Goal: Transaction & Acquisition: Purchase product/service

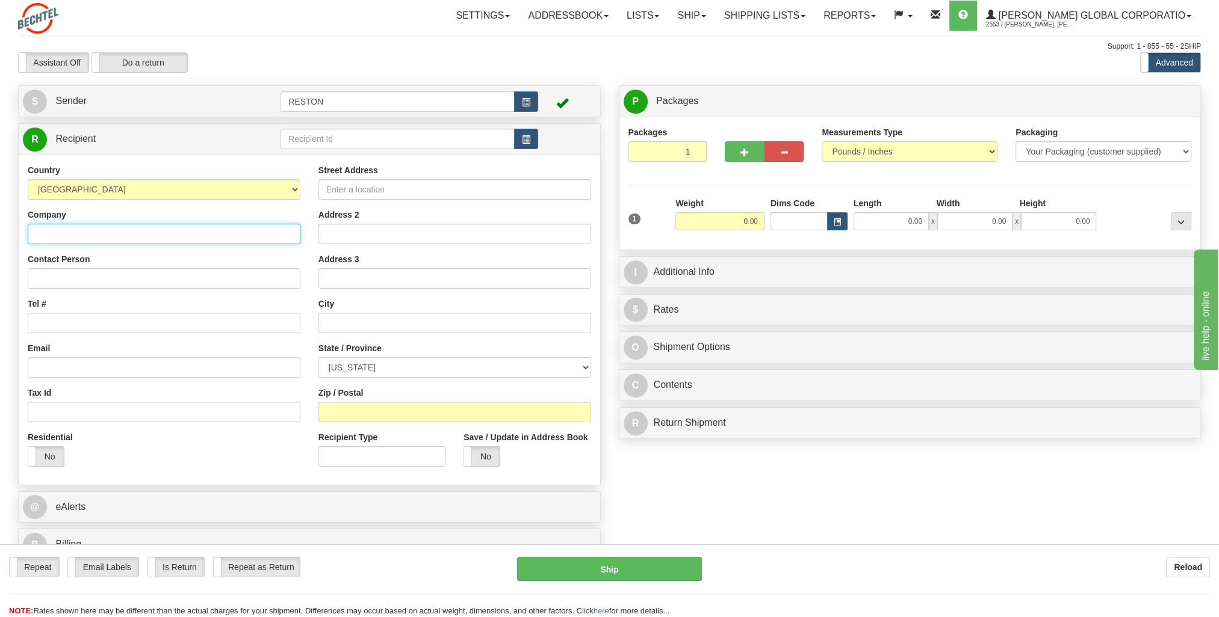
click at [178, 234] on input "Company" at bounding box center [164, 234] width 273 height 20
type input "[PERSON_NAME]"
click at [140, 283] on input "Contact Person" at bounding box center [164, 278] width 273 height 20
type input "[PERSON_NAME]"
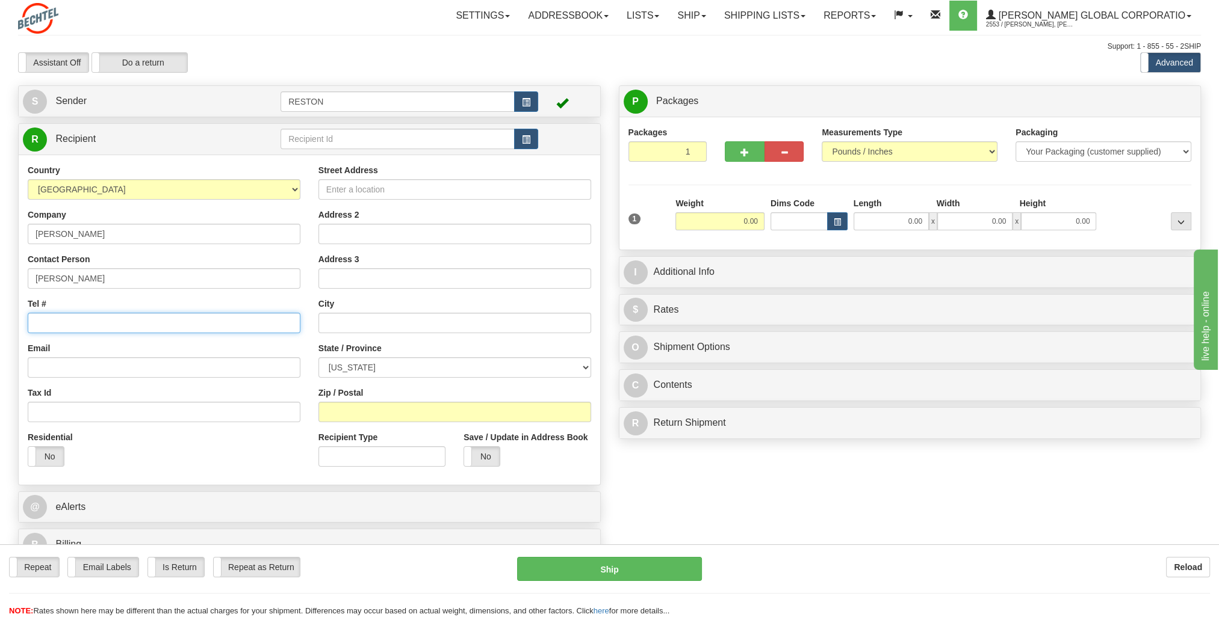
click at [154, 315] on input "Tel #" at bounding box center [164, 323] width 273 height 20
type input "[PHONE_NUMBER]"
click at [118, 364] on input "Email" at bounding box center [164, 367] width 273 height 20
paste input "DRober11"
click at [47, 365] on input "DRober11" at bounding box center [164, 367] width 273 height 20
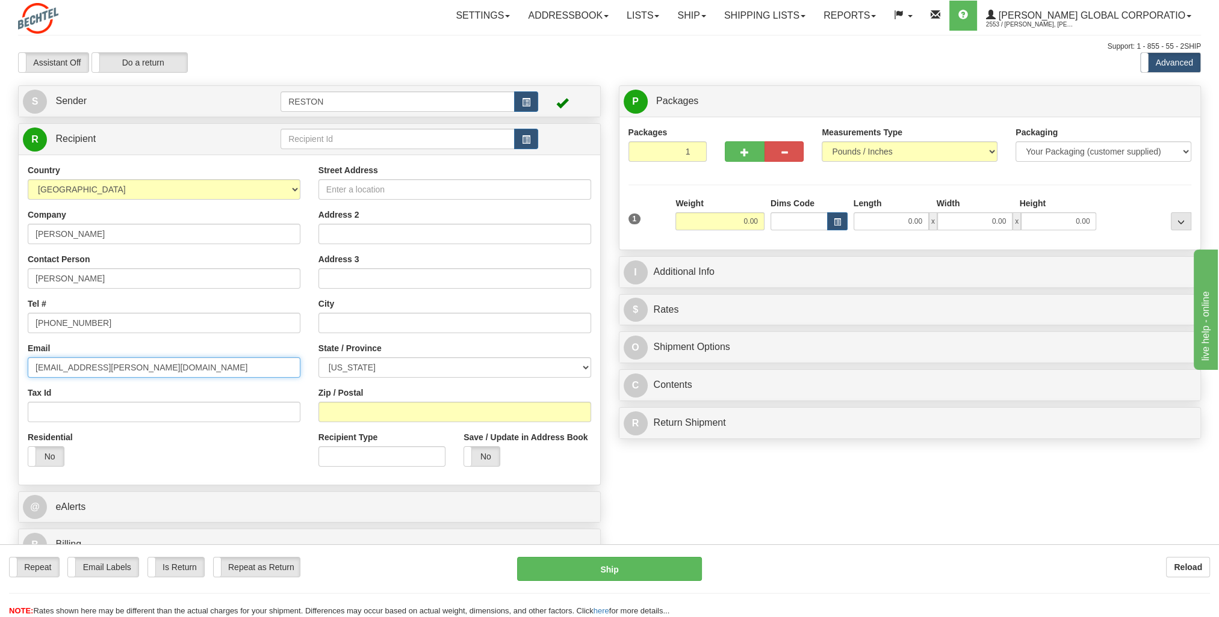
type input "[EMAIL_ADDRESS][PERSON_NAME][DOMAIN_NAME]"
click at [429, 196] on input "Street Address" at bounding box center [454, 189] width 273 height 20
click at [398, 188] on input "Street Address" at bounding box center [454, 189] width 273 height 20
paste input "[STREET_ADDRESS][US_STATE]"
type input "[STREET_ADDRESS][US_STATE]"
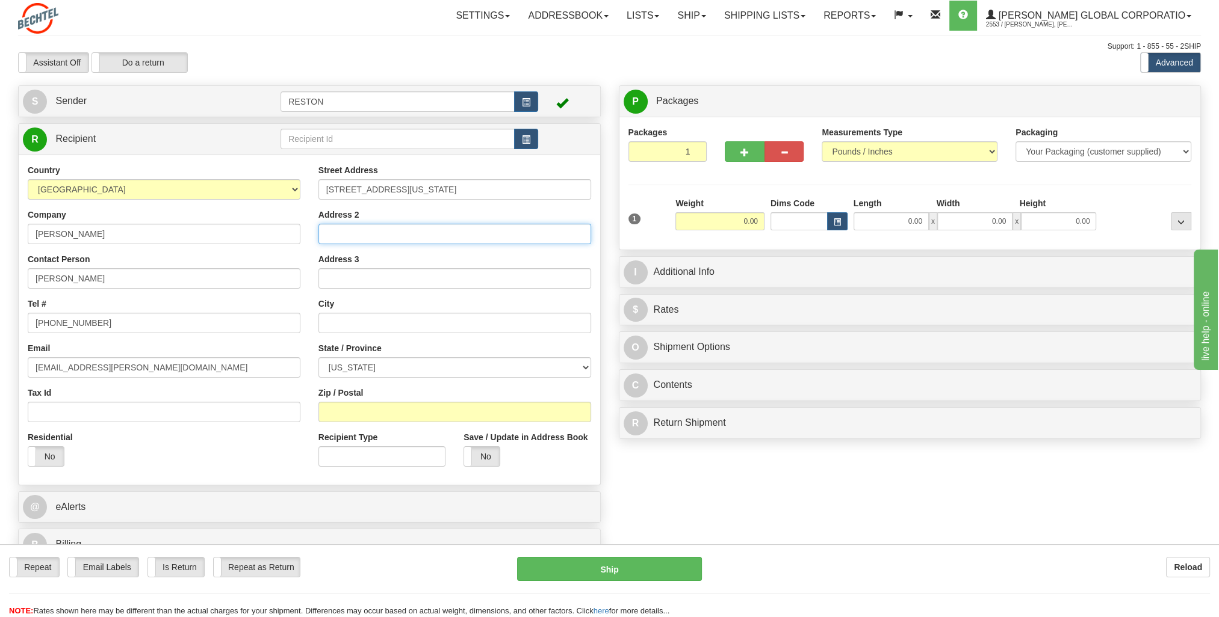
click at [435, 229] on input "Address 2" at bounding box center [454, 234] width 273 height 20
type input "Suite 300W"
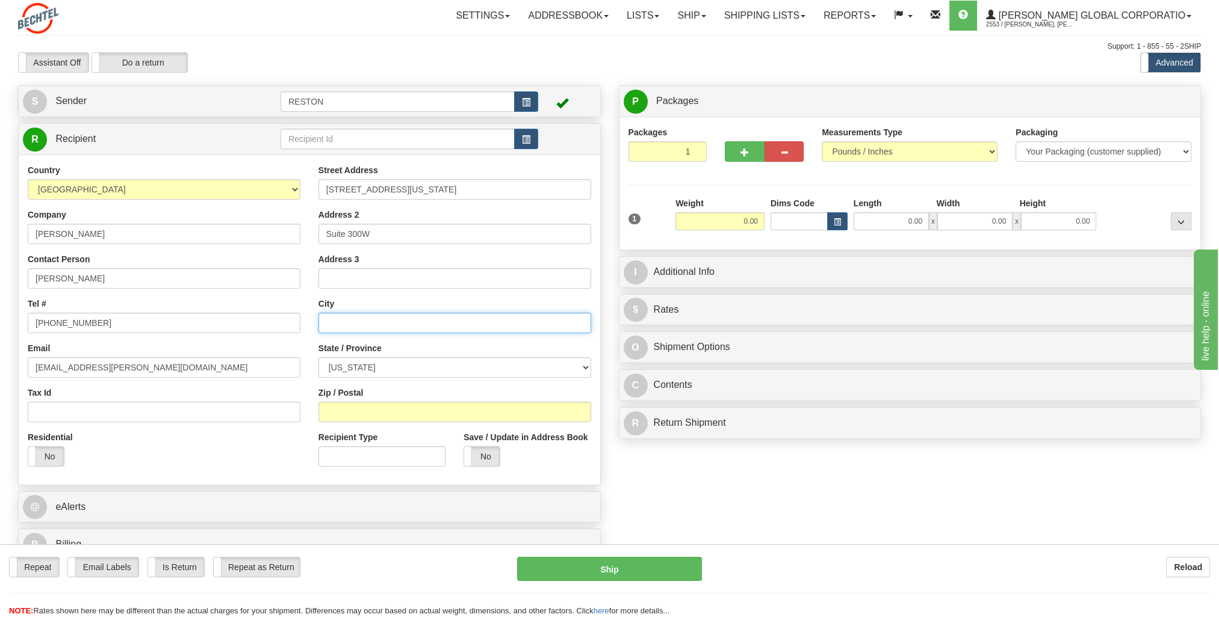
click at [379, 319] on input "text" at bounding box center [454, 323] width 273 height 20
type input "[US_STATE]"
click at [379, 377] on select "[US_STATE] [US_STATE] [US_STATE] [US_STATE] Armed Forces America Armed Forces E…" at bounding box center [454, 367] width 273 height 20
select select "DC"
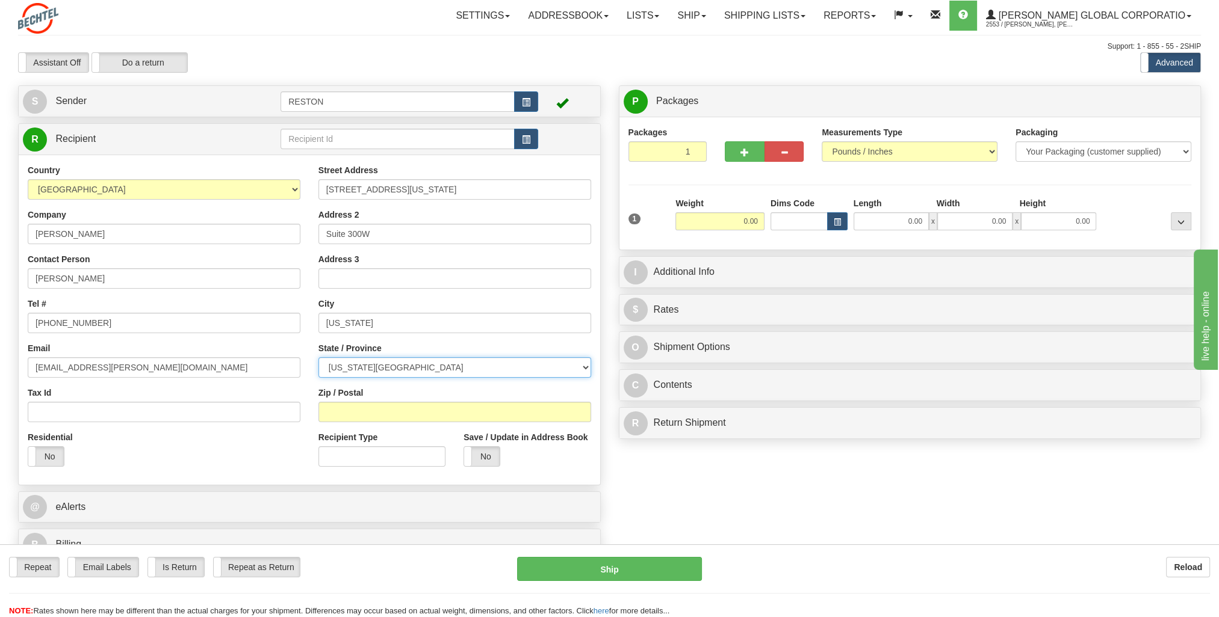
click at [318, 357] on select "[US_STATE] [US_STATE] [US_STATE] [US_STATE] Armed Forces America Armed Forces E…" at bounding box center [454, 367] width 273 height 20
click at [407, 398] on div "Zip / Postal" at bounding box center [454, 405] width 273 height 36
click at [398, 407] on input "Zip / Postal" at bounding box center [454, 412] width 273 height 20
type input "20037"
click at [292, 442] on div "Residential Yes No" at bounding box center [164, 454] width 291 height 45
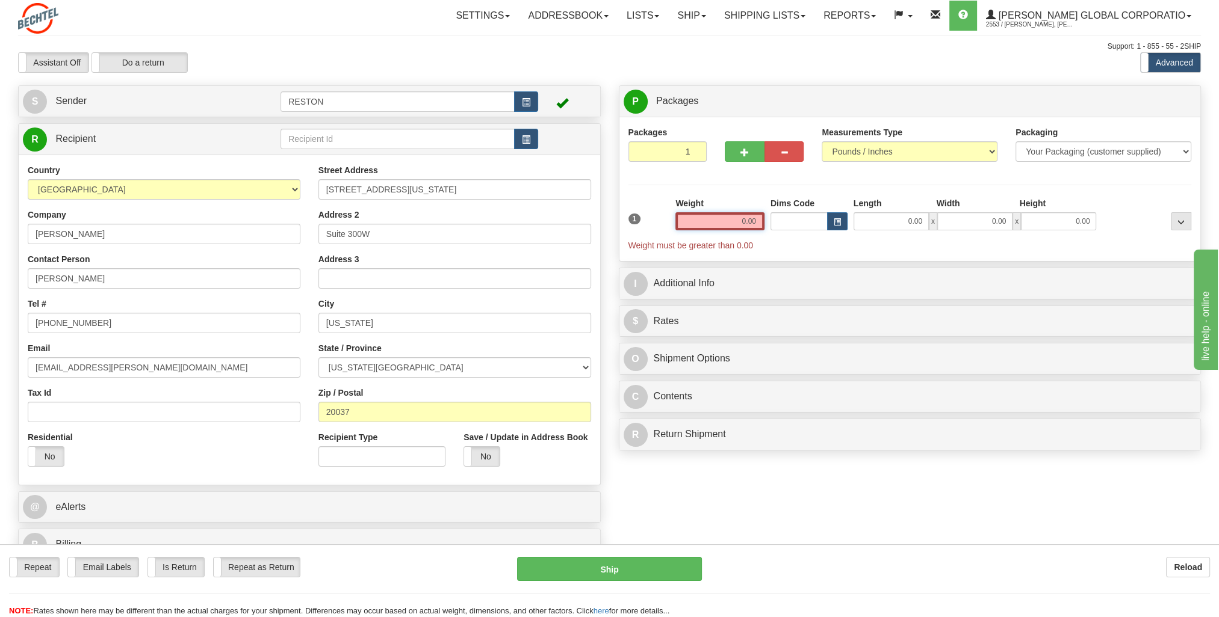
click at [724, 221] on input "0.00" at bounding box center [719, 221] width 89 height 18
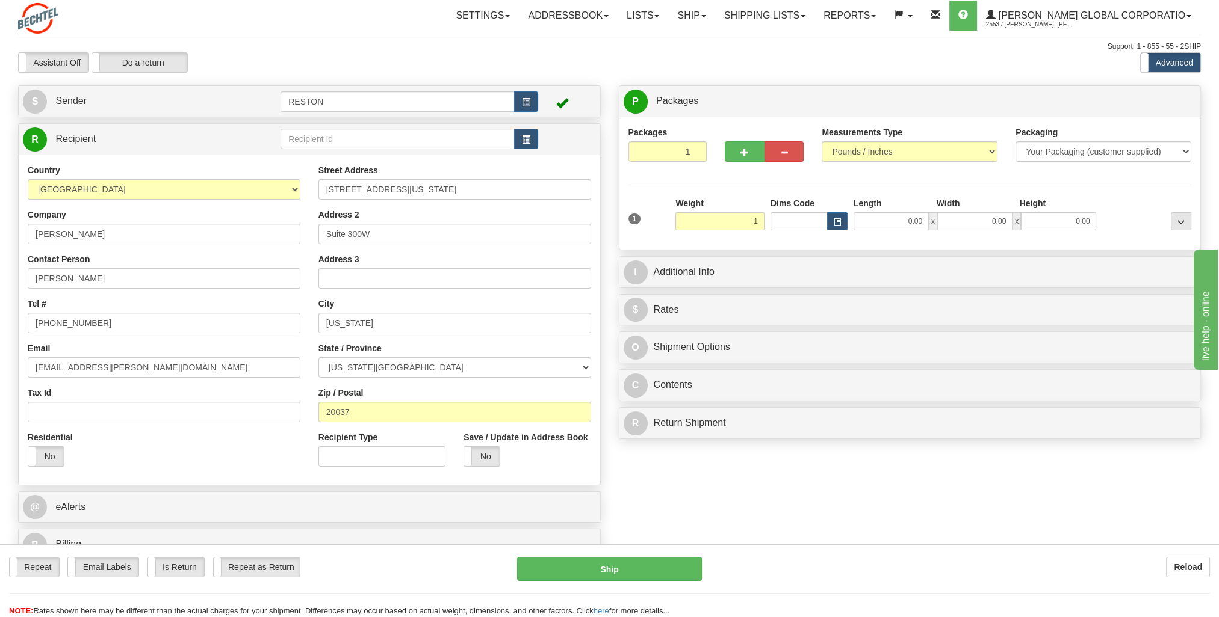
type input "1.00"
click at [250, 464] on div "Residential Yes No" at bounding box center [164, 454] width 291 height 45
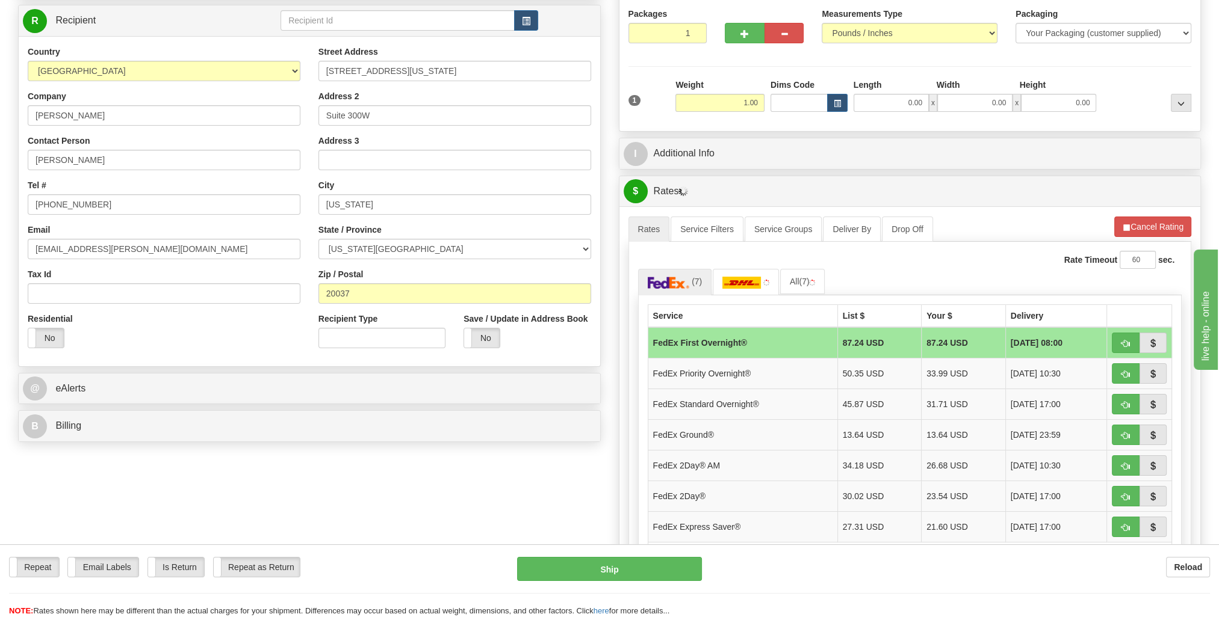
scroll to position [181, 0]
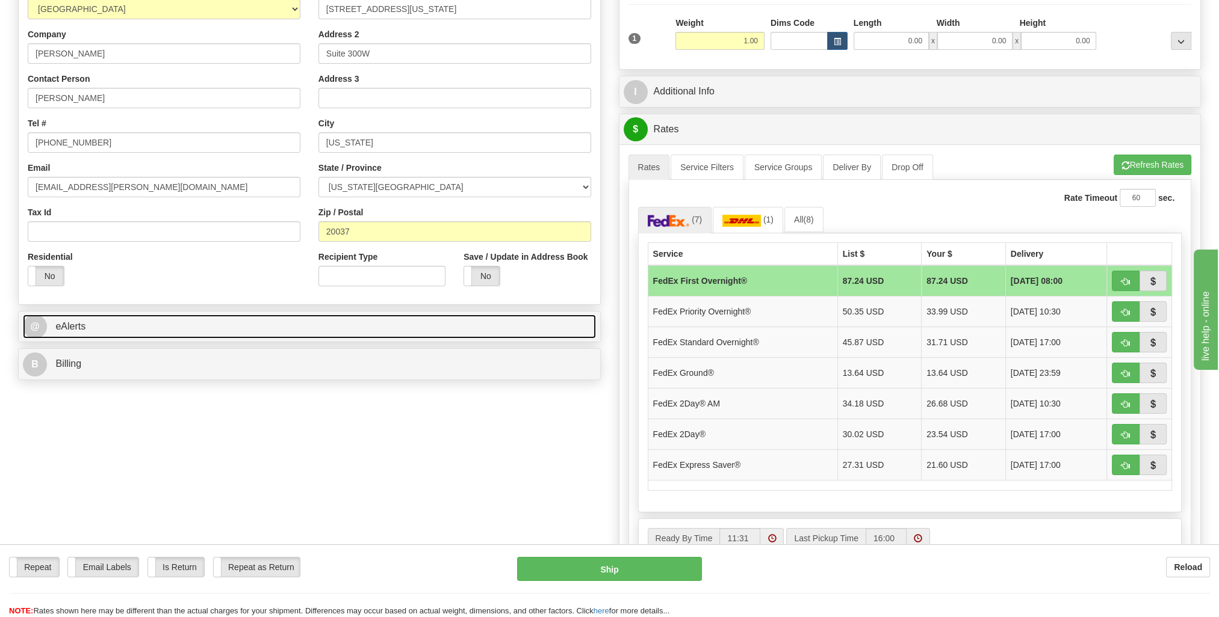
click at [362, 329] on link "@ eAlerts" at bounding box center [309, 327] width 573 height 25
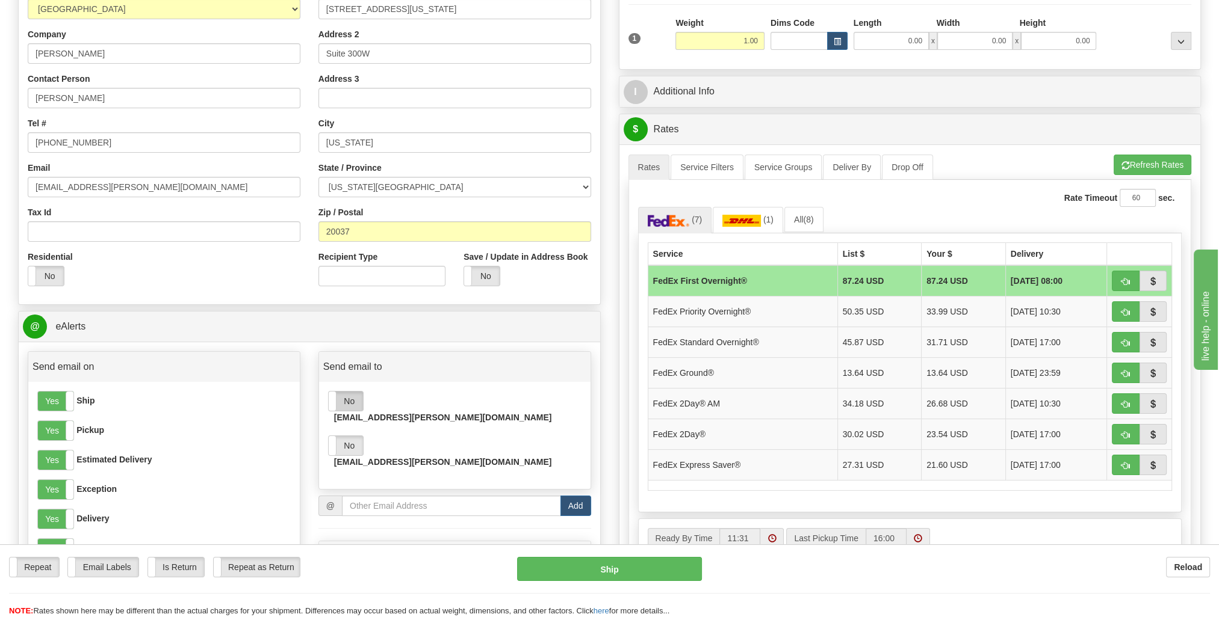
click at [346, 401] on label "No" at bounding box center [346, 401] width 34 height 19
click at [349, 436] on label "No" at bounding box center [346, 445] width 34 height 19
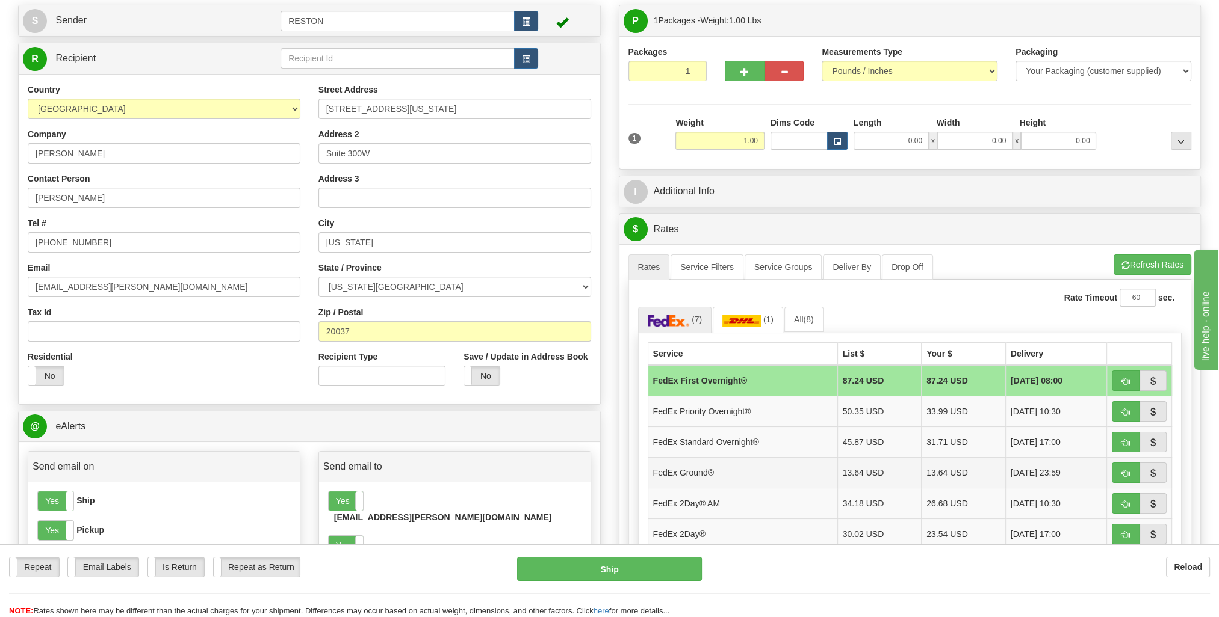
scroll to position [60, 0]
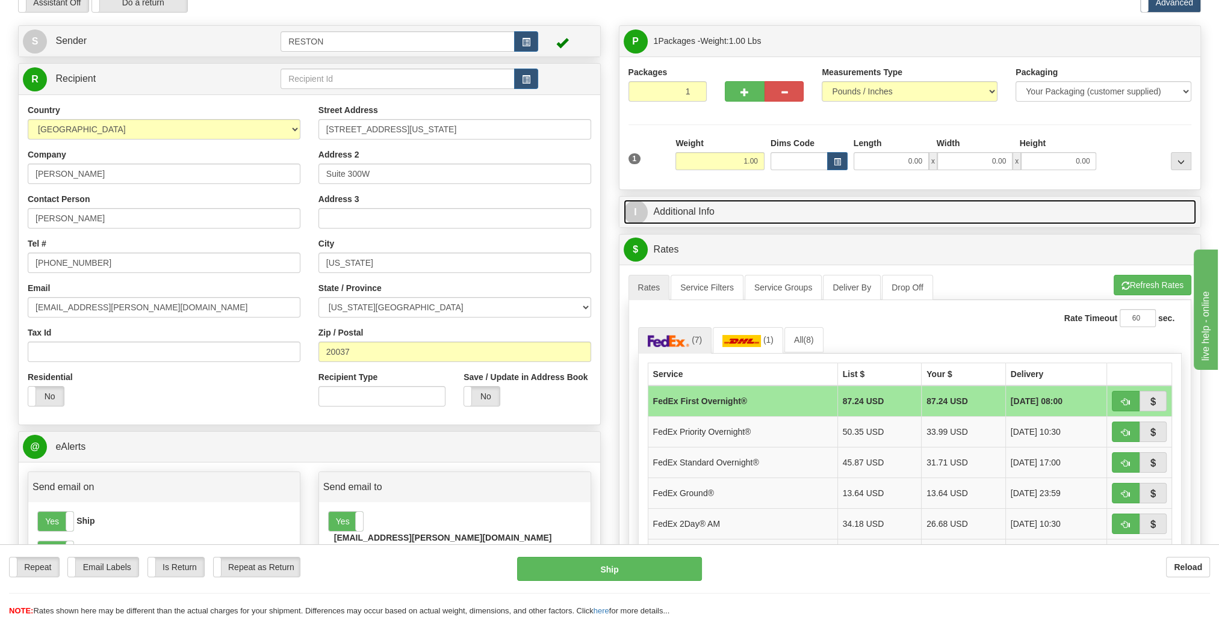
click at [878, 214] on link "I Additional Info" at bounding box center [910, 212] width 573 height 25
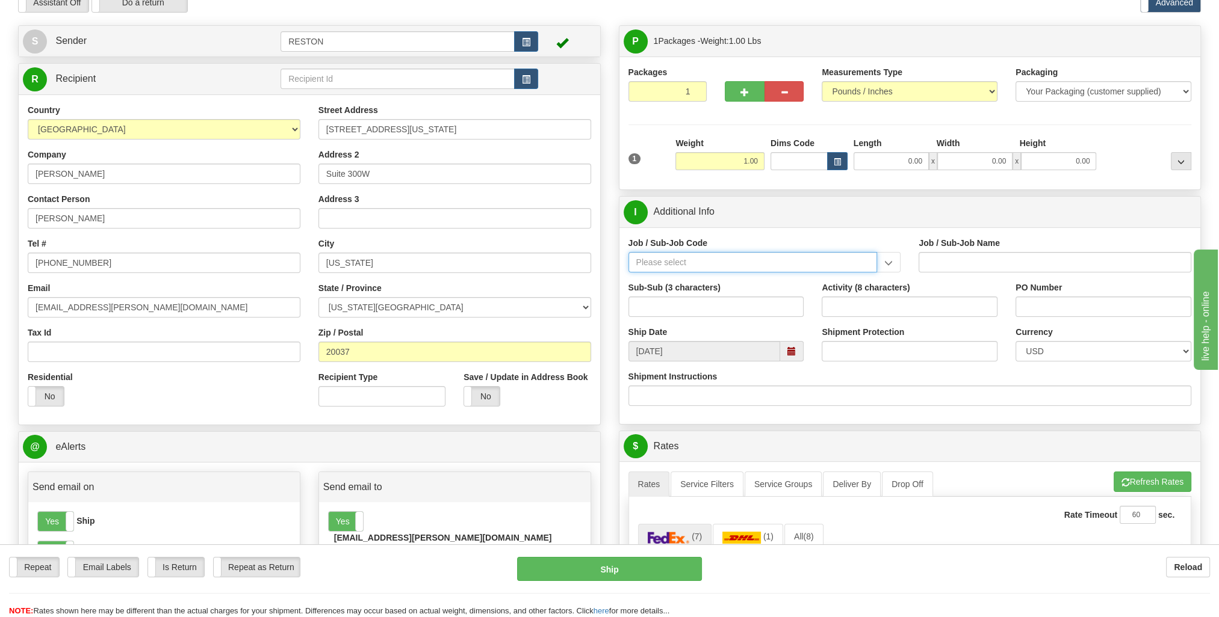
click at [714, 261] on input "Job / Sub-Job Code" at bounding box center [752, 262] width 249 height 20
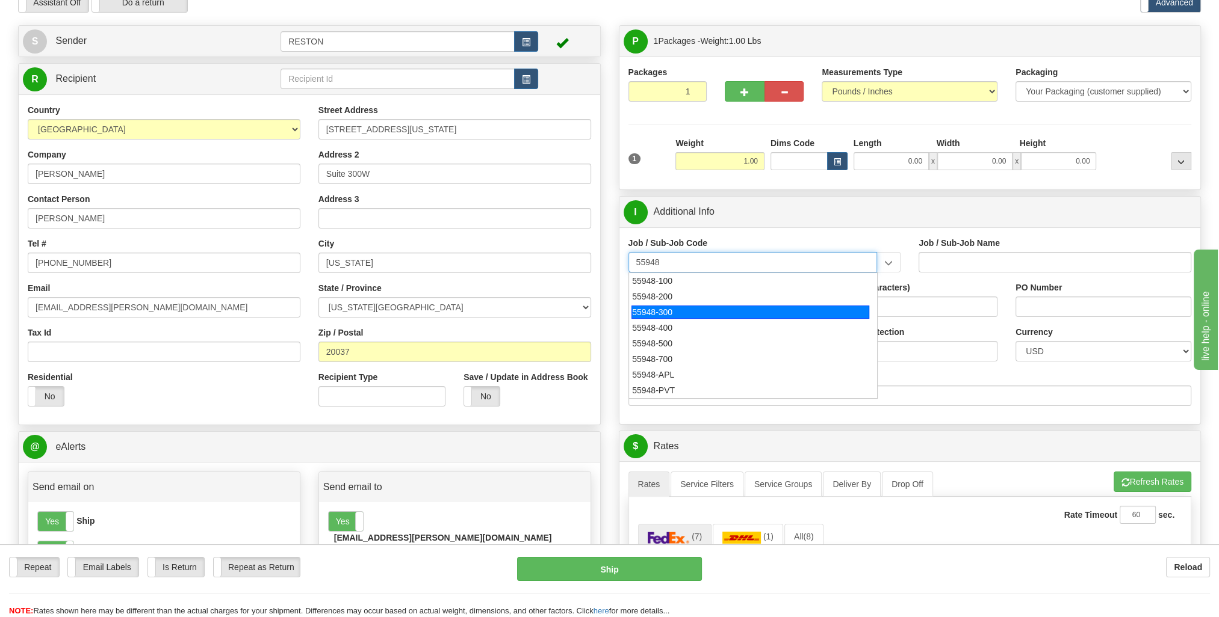
click at [678, 309] on div "55948-300" at bounding box center [750, 312] width 238 height 13
type input "55948-300"
type input "CORPORATE PLANNING - GBU STRATEGY SUPPORT"
type input "55948-300"
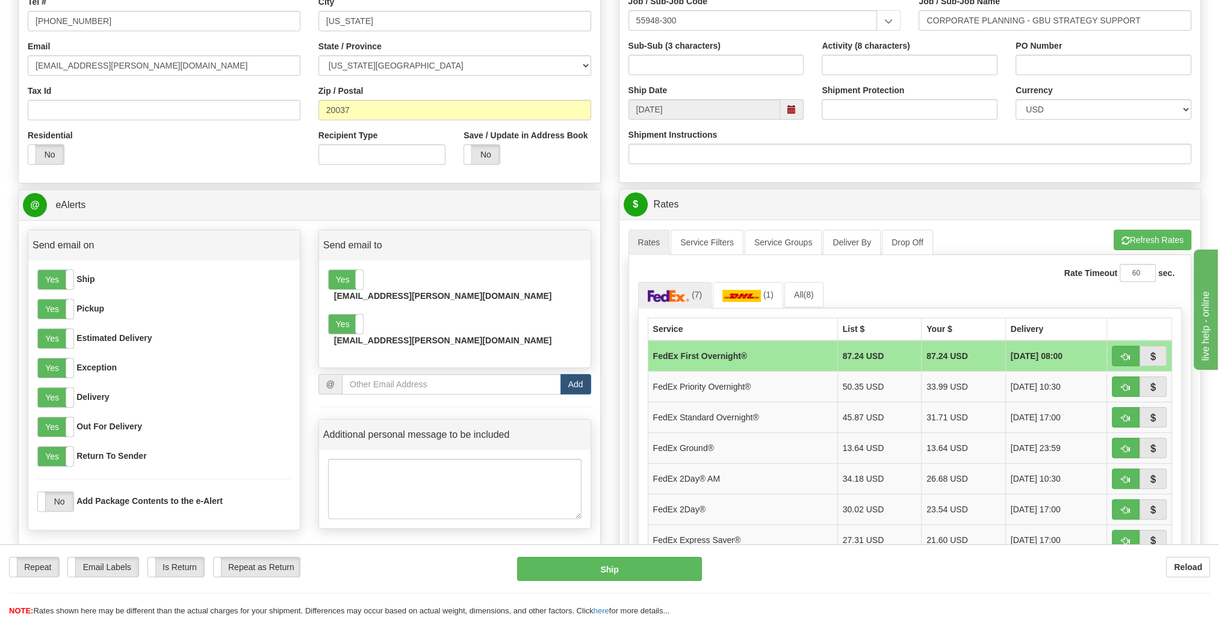
scroll to position [301, 0]
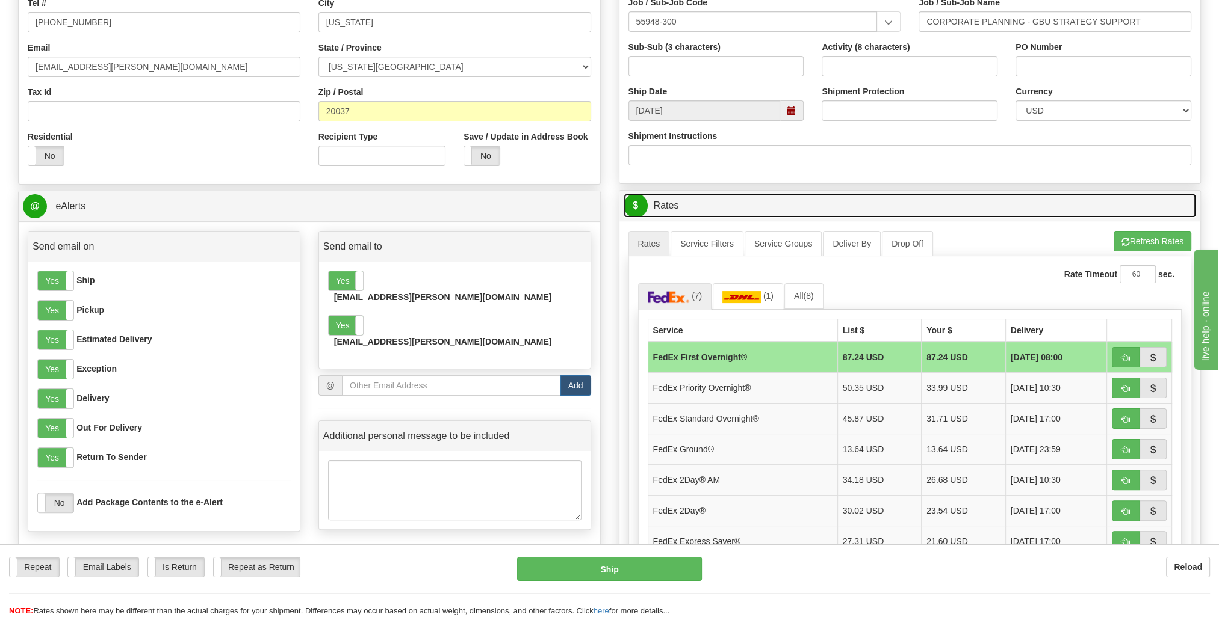
click at [1018, 212] on link "$ Rates" at bounding box center [910, 206] width 573 height 25
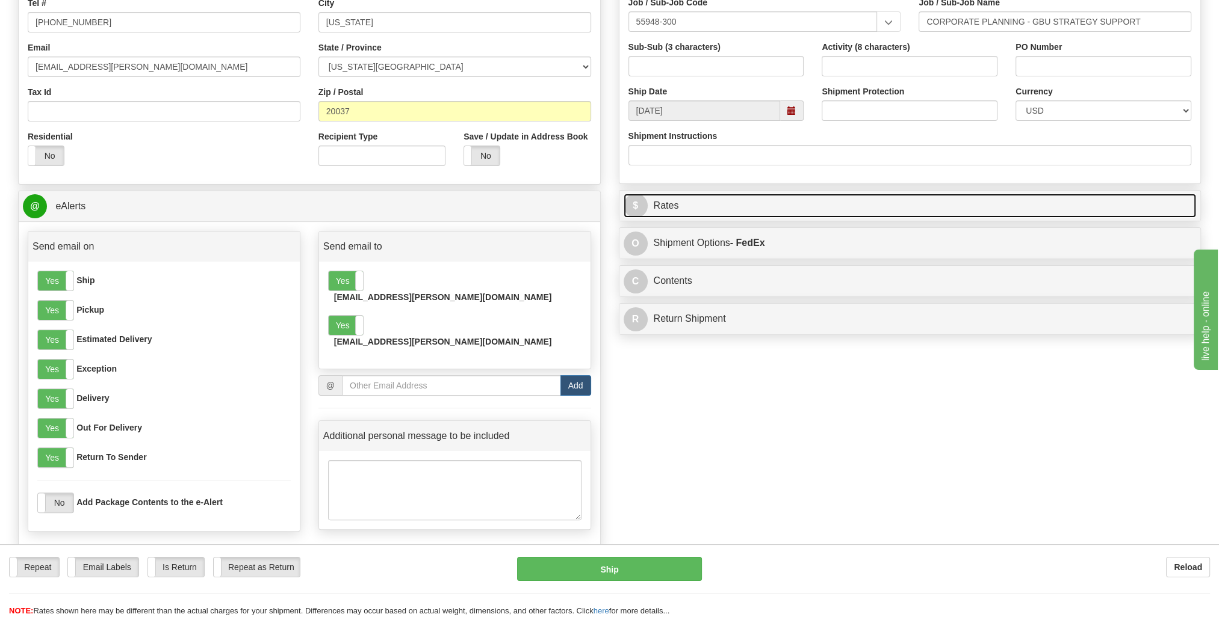
click at [1015, 214] on link "$ Rates" at bounding box center [910, 206] width 573 height 25
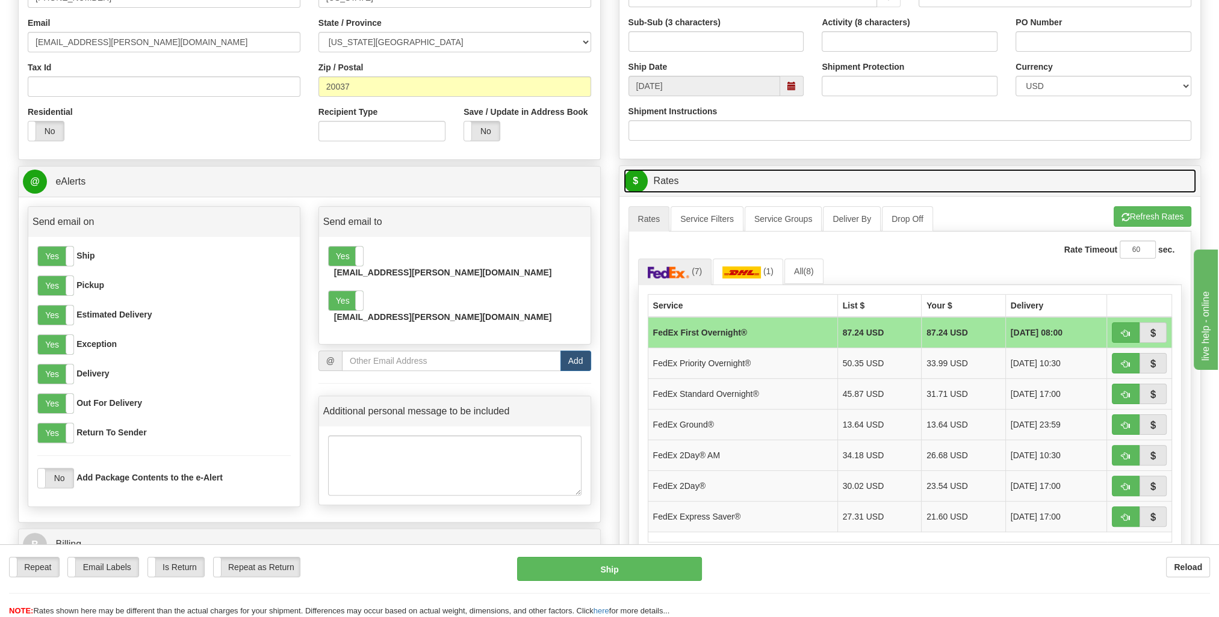
scroll to position [421, 0]
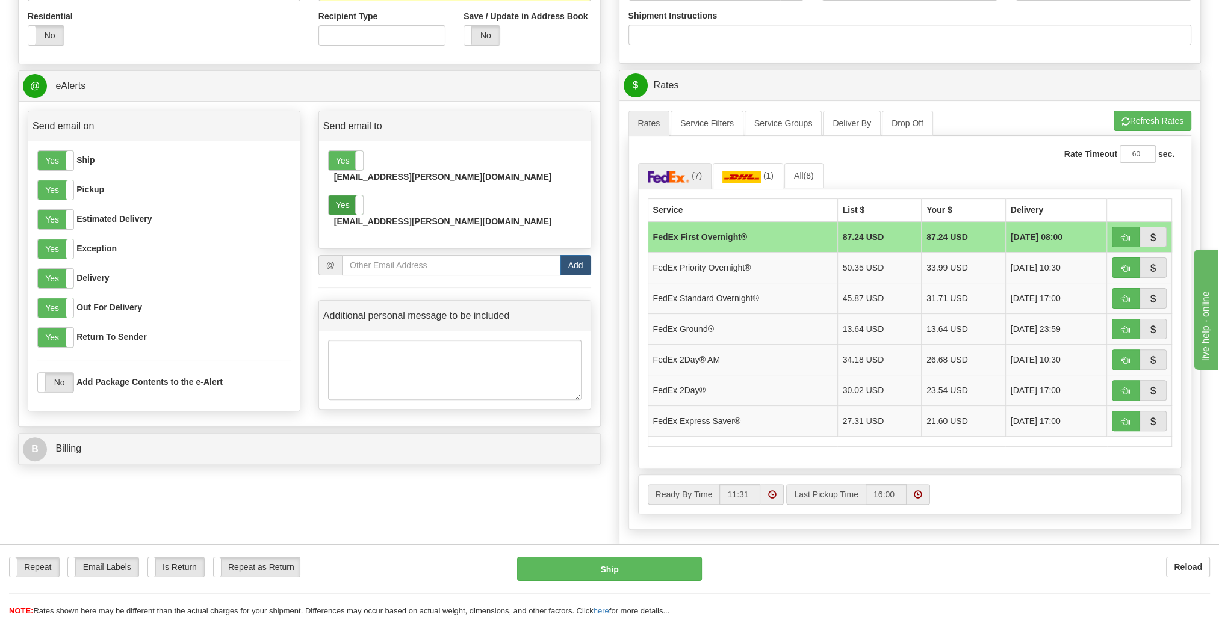
click at [345, 196] on label "Yes" at bounding box center [346, 205] width 34 height 19
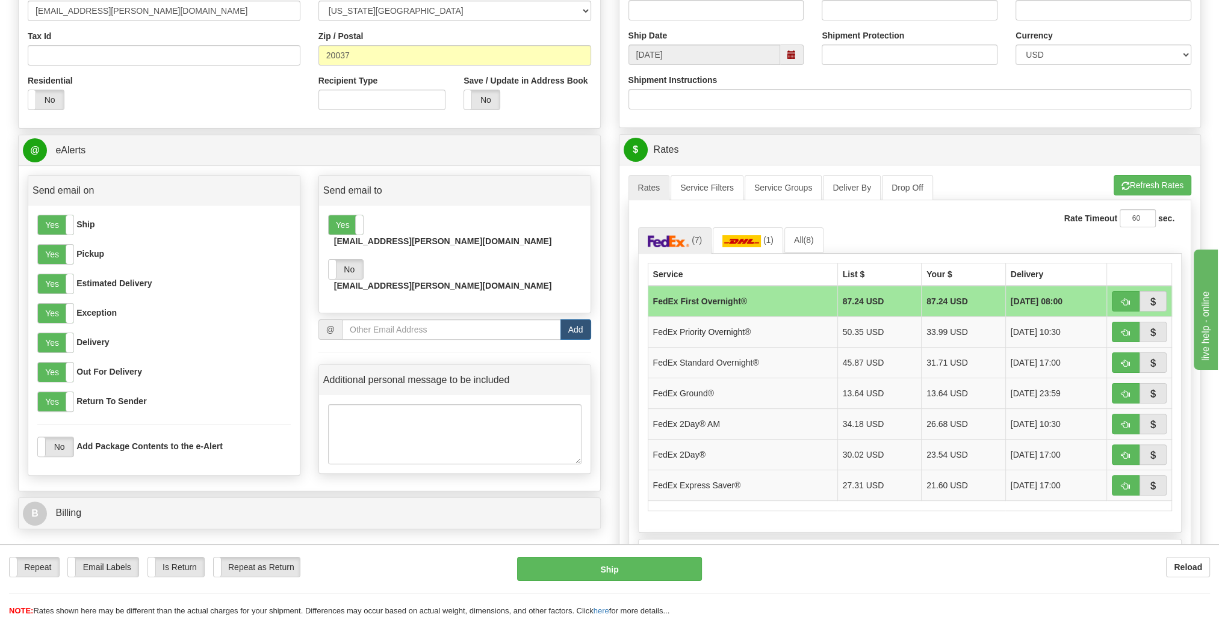
scroll to position [60, 0]
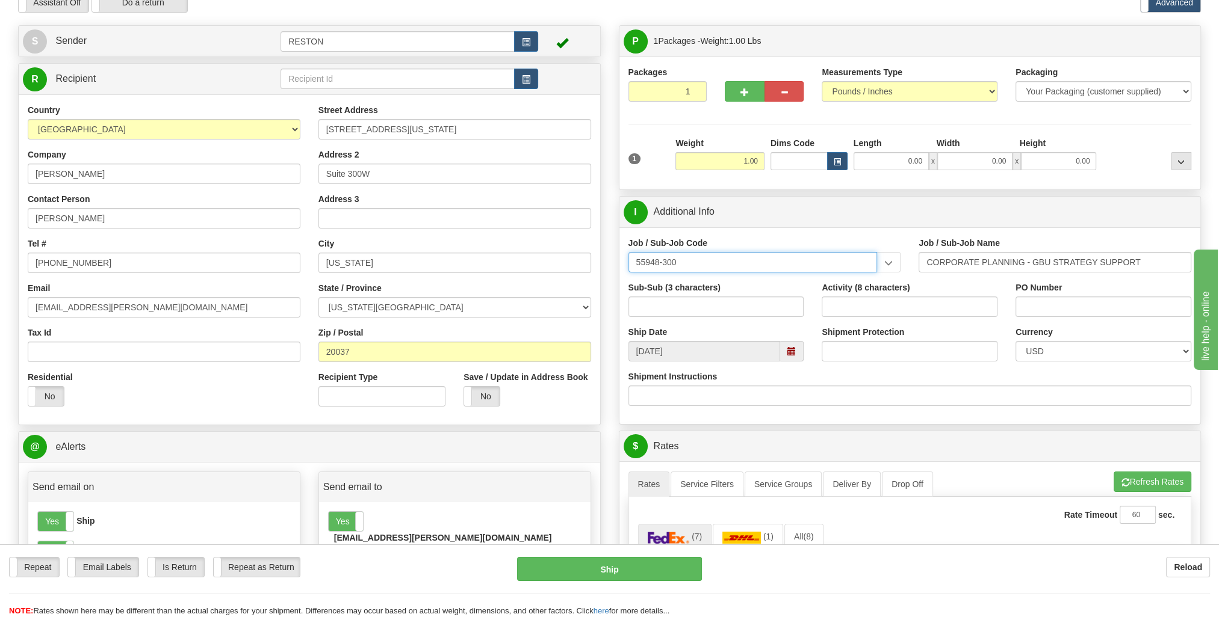
click at [812, 254] on input "55948-300" at bounding box center [752, 262] width 249 height 20
click at [409, 174] on input "Suite 300W" at bounding box center [454, 174] width 273 height 20
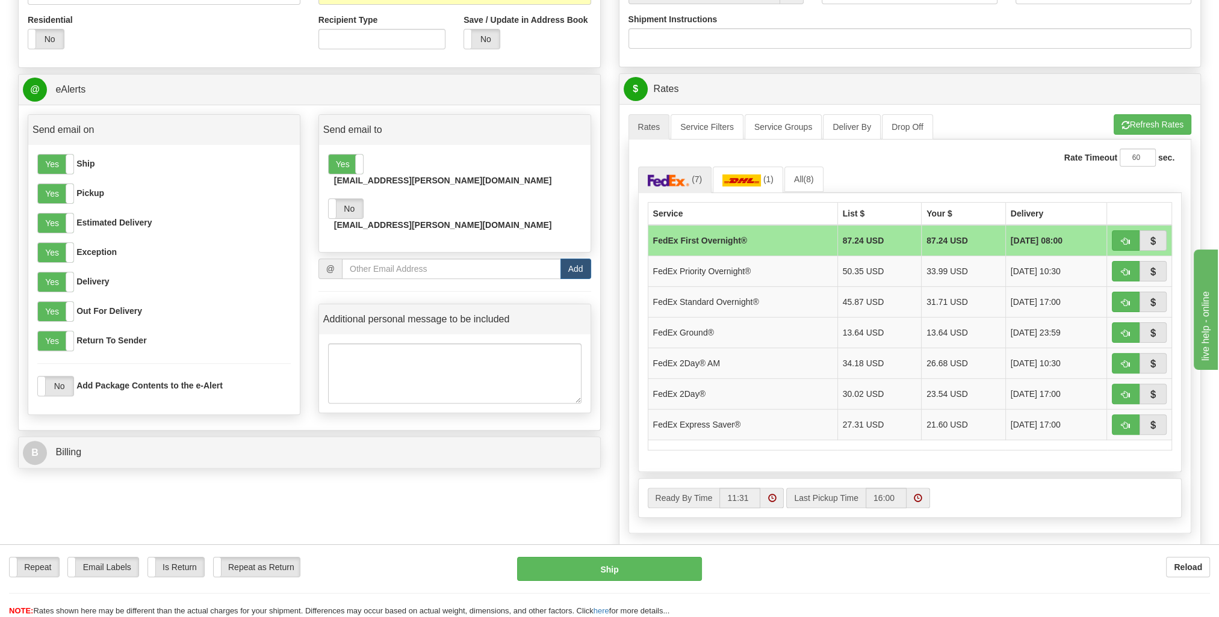
scroll to position [421, 0]
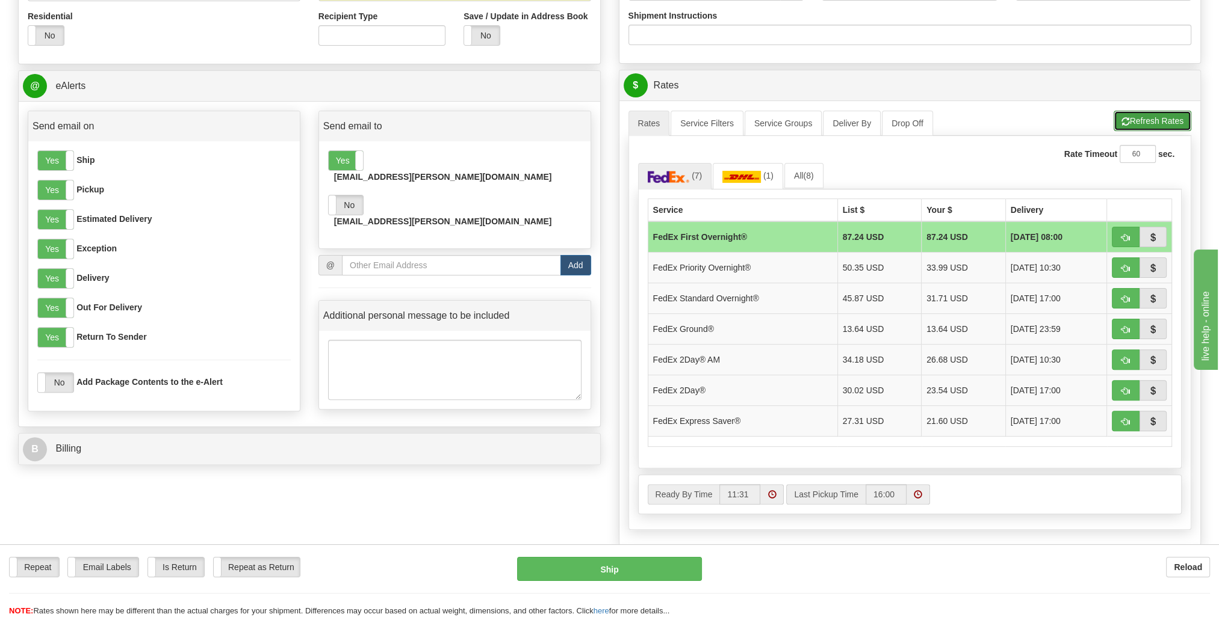
click at [1183, 113] on button "Refresh Rates" at bounding box center [1152, 121] width 78 height 20
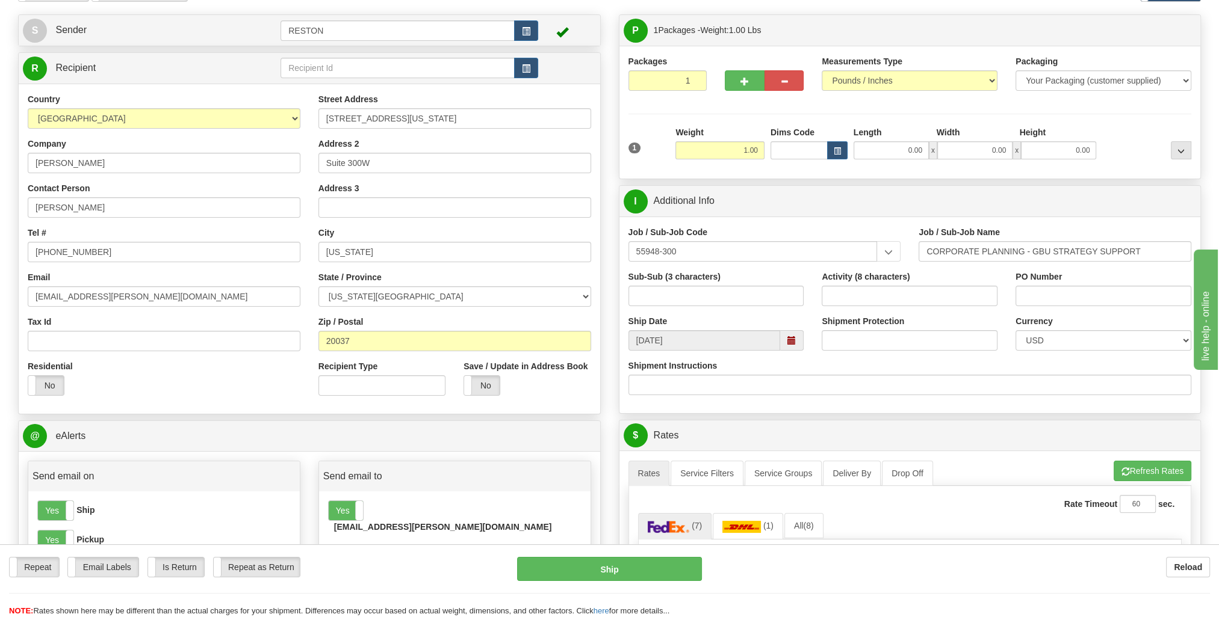
scroll to position [241, 0]
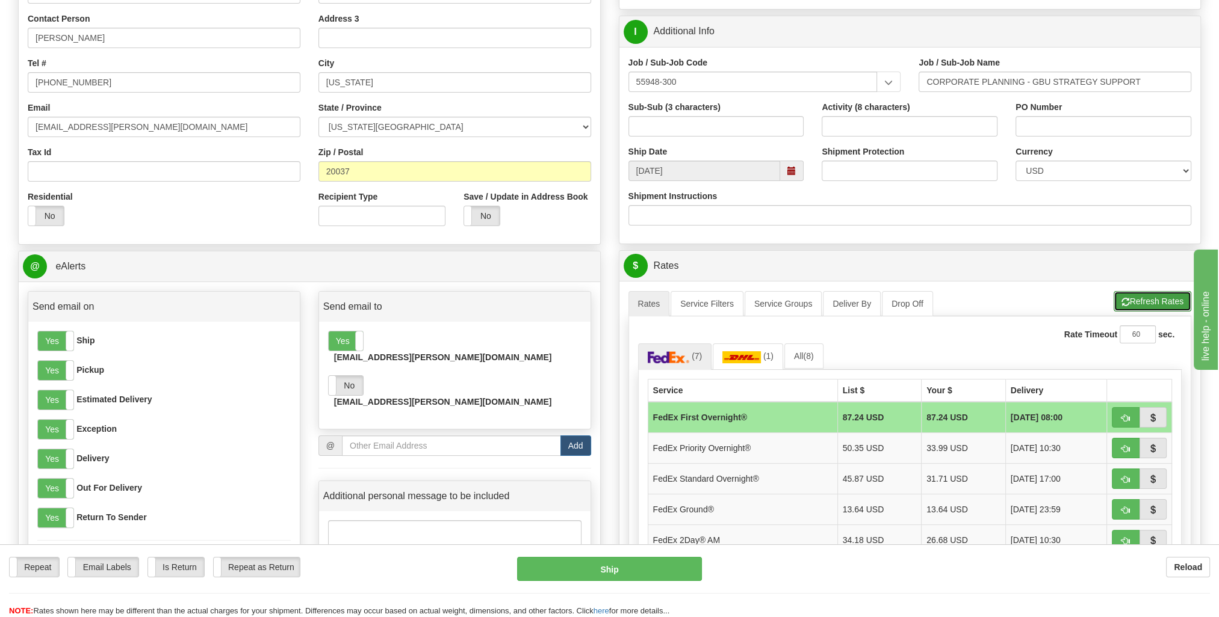
click at [1136, 300] on button "Refresh Rates" at bounding box center [1152, 301] width 78 height 20
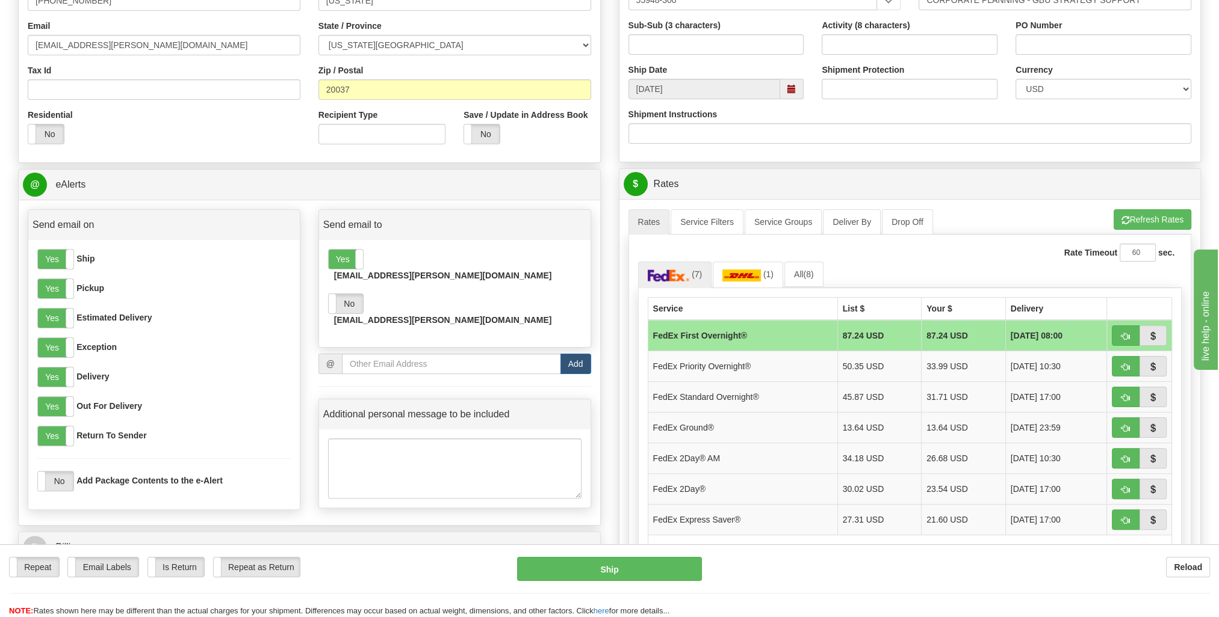
scroll to position [301, 0]
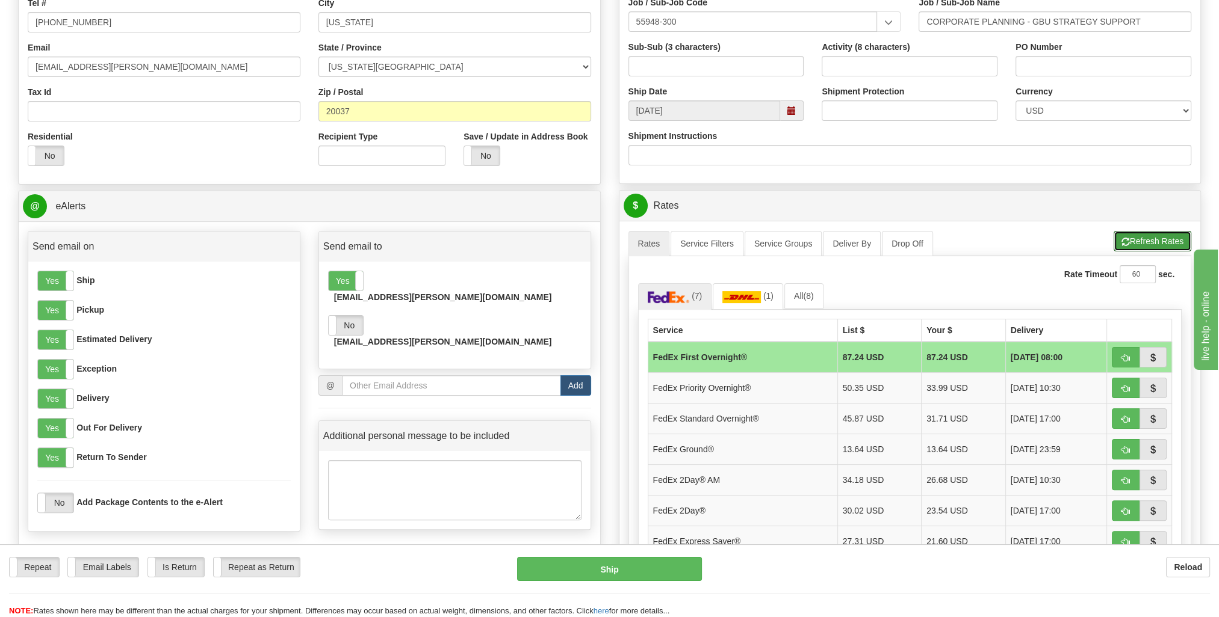
click at [1150, 233] on button "Refresh Rates" at bounding box center [1152, 241] width 78 height 20
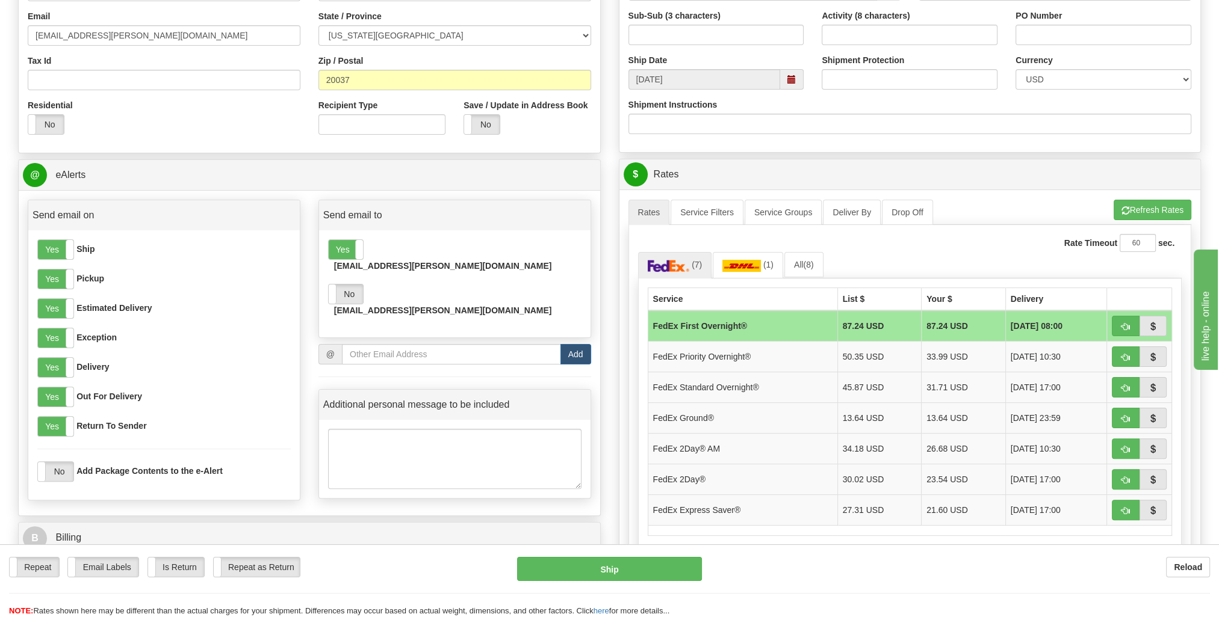
scroll to position [361, 0]
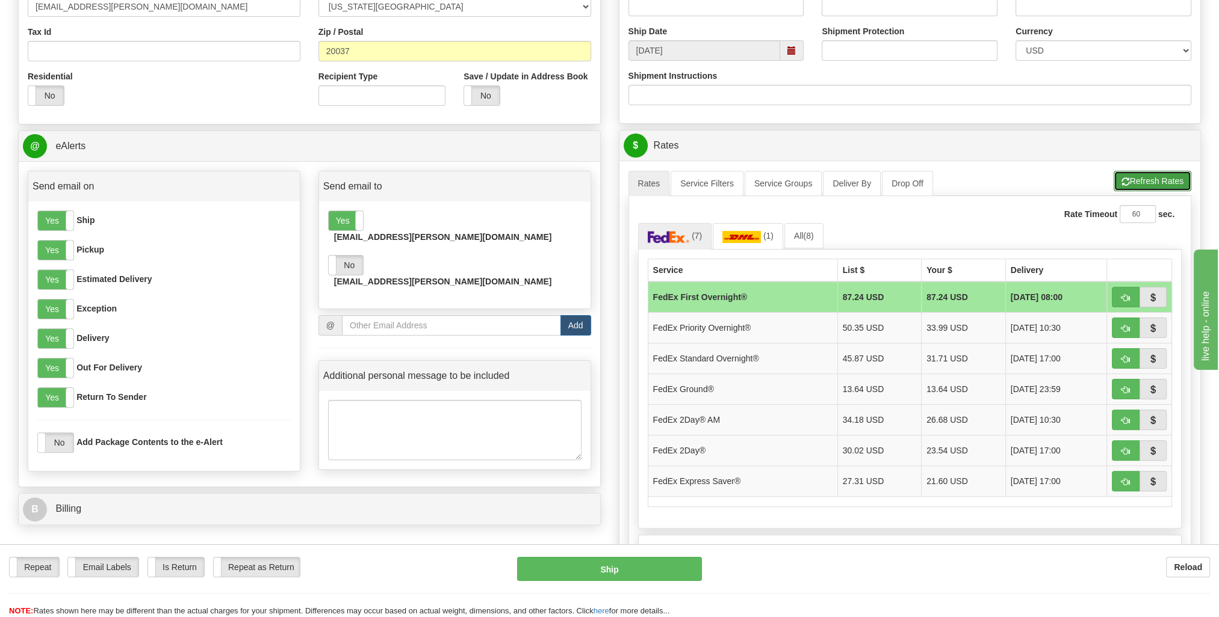
click at [1127, 182] on span "button" at bounding box center [1125, 182] width 8 height 8
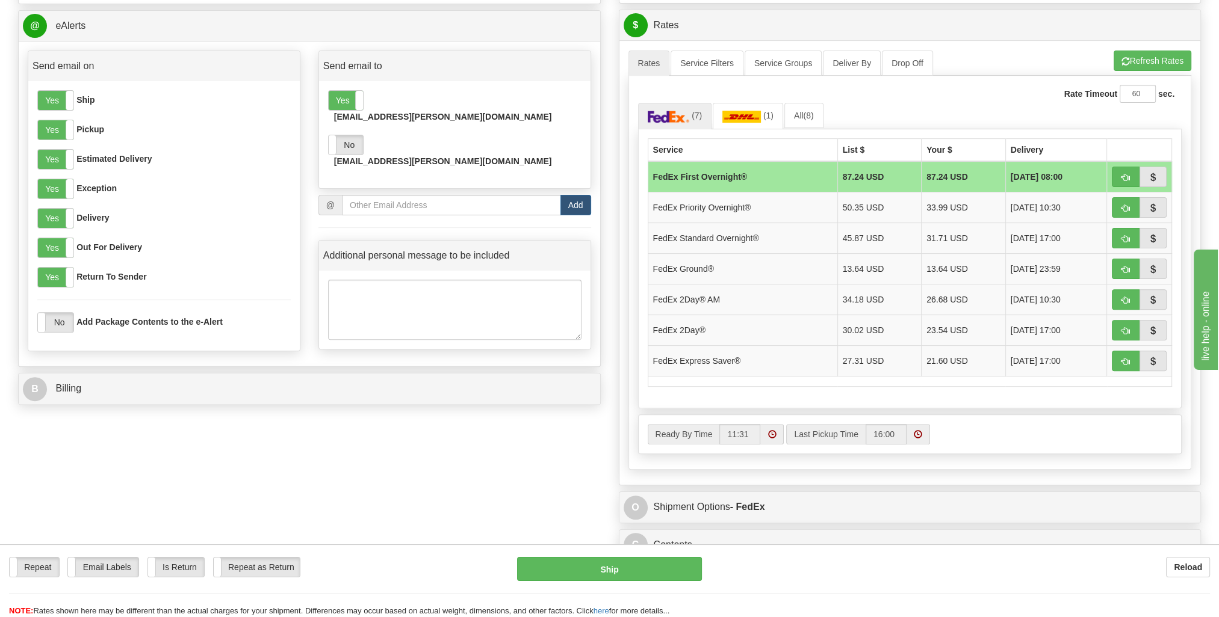
scroll to position [421, 0]
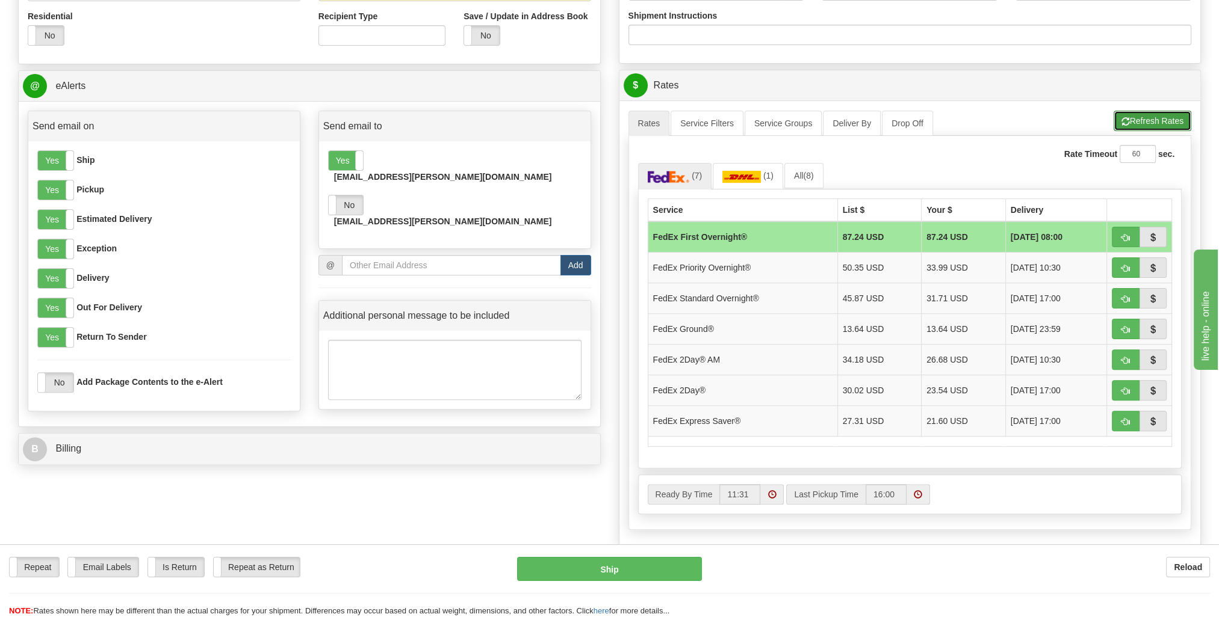
click at [1151, 112] on button "Refresh Rates" at bounding box center [1152, 121] width 78 height 20
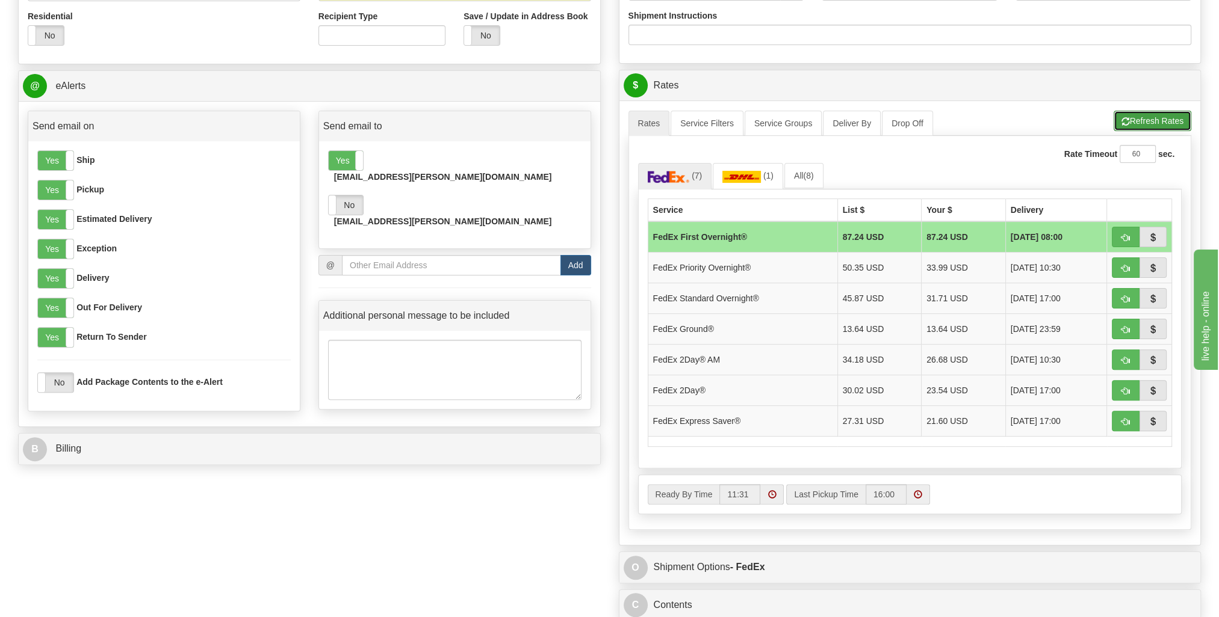
click at [1134, 114] on button "Refresh Rates" at bounding box center [1152, 121] width 78 height 20
click at [1125, 326] on span "button" at bounding box center [1125, 330] width 8 height 8
type input "92"
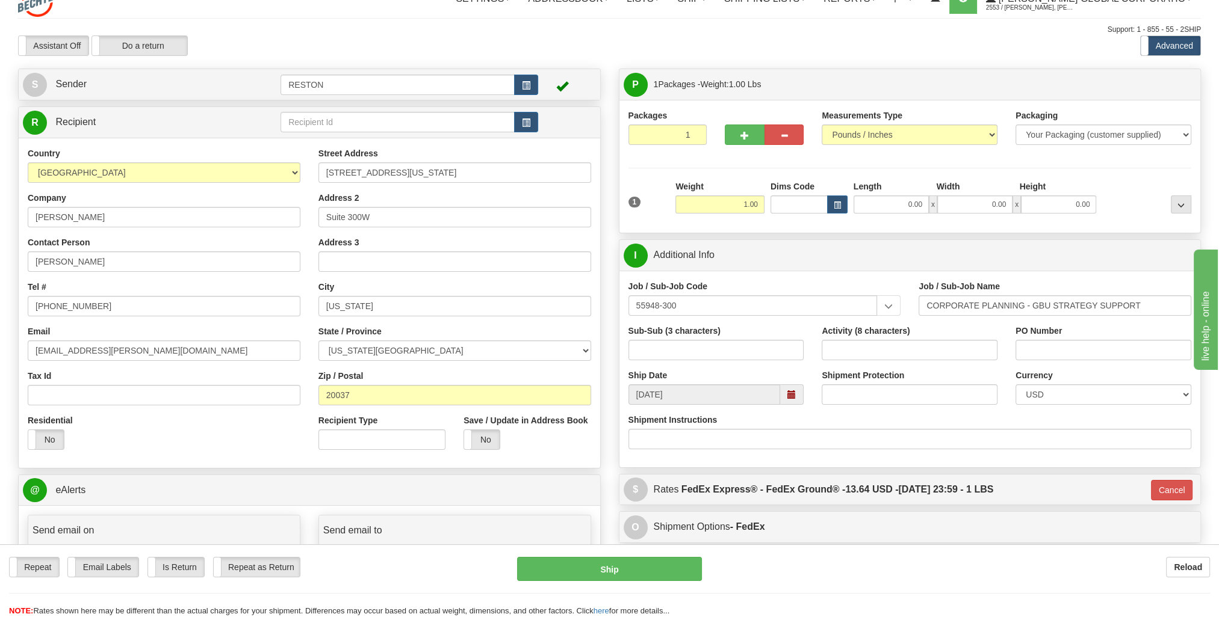
scroll to position [0, 0]
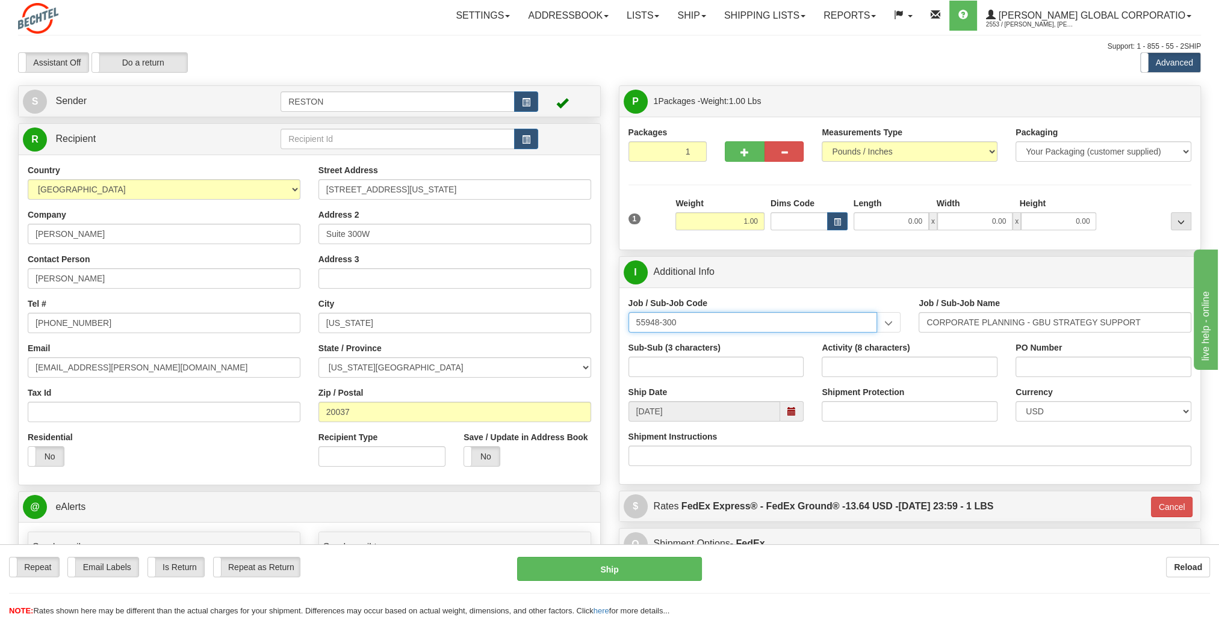
click at [664, 319] on input "55948-300" at bounding box center [752, 322] width 249 height 20
click at [826, 321] on input "55948-300" at bounding box center [752, 322] width 249 height 20
click at [666, 321] on input "55948-300" at bounding box center [752, 322] width 249 height 20
type input "55948-200"
click at [677, 341] on div "55948-200" at bounding box center [750, 341] width 238 height 13
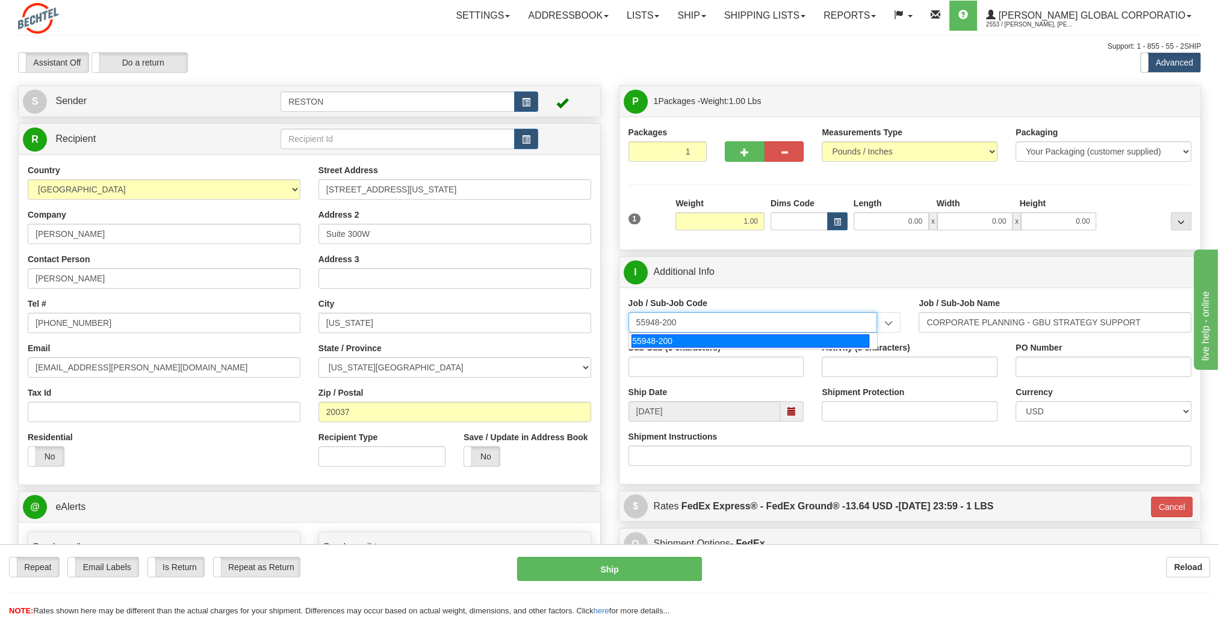
type input "CORPORATE PLANNING - CORPORATE STRATEGY SUPPORT"
type input "55948-200"
click at [611, 480] on div "P Packages 1 Packages - Weight: 1.00 Lbs Shipment Level Shipm. Package Level Pa…" at bounding box center [910, 363] width 601 height 557
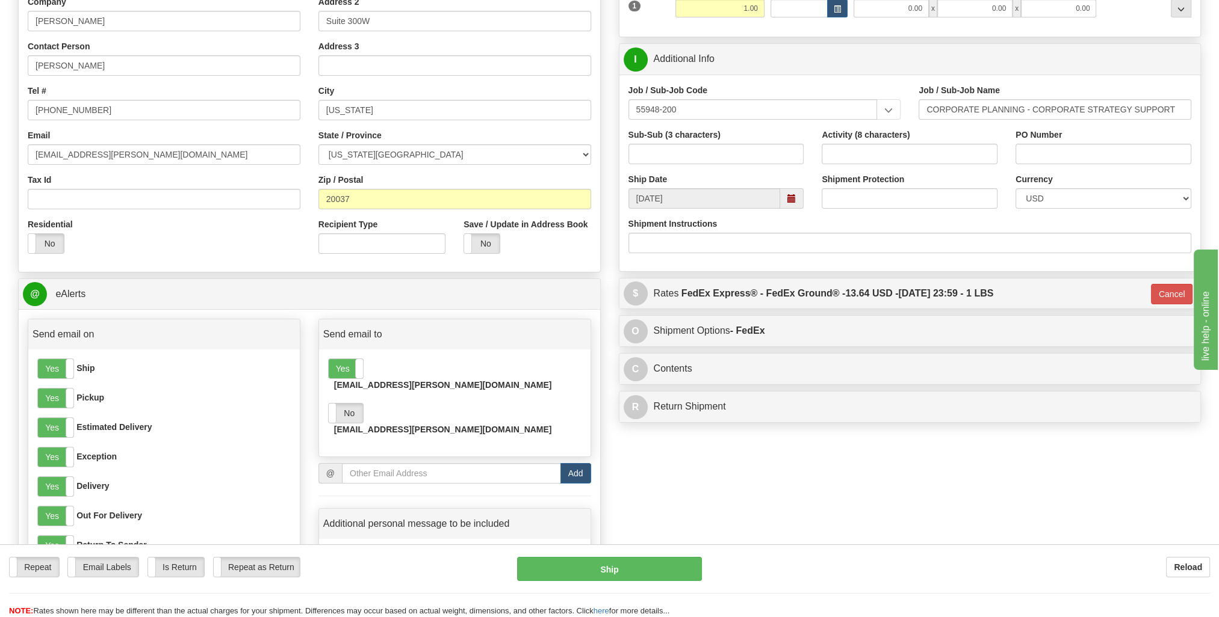
scroll to position [301, 0]
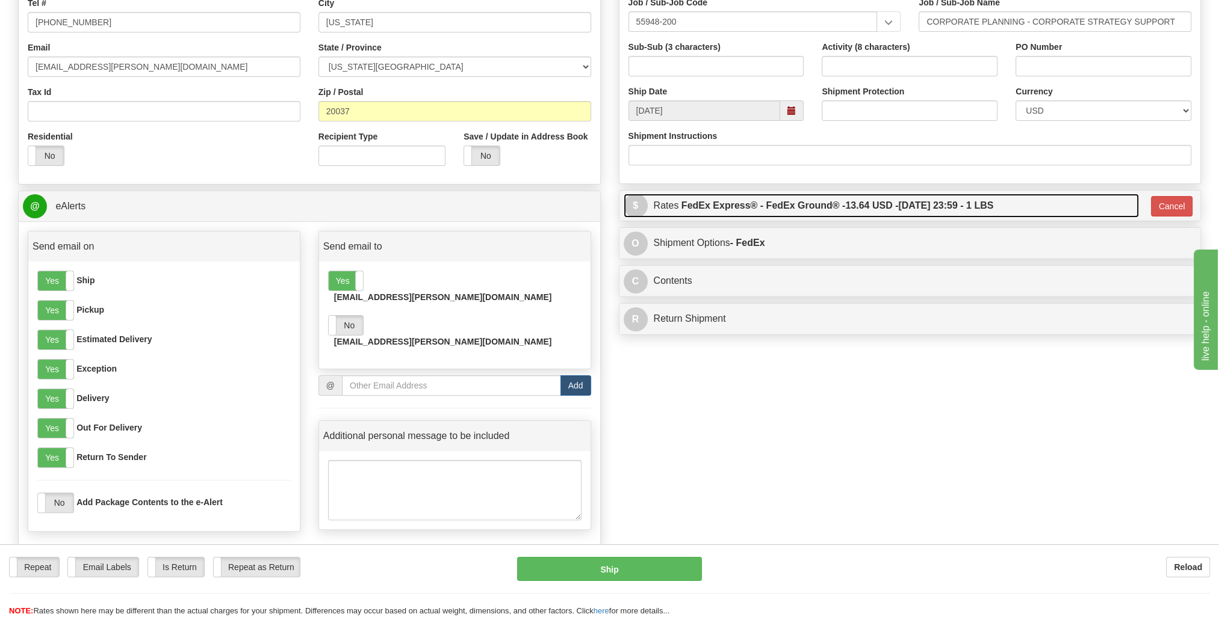
click at [838, 207] on label "FedEx Express® - FedEx Ground® - 13.64 USD - [DATE] 23:59 - 1 LBS" at bounding box center [837, 206] width 312 height 24
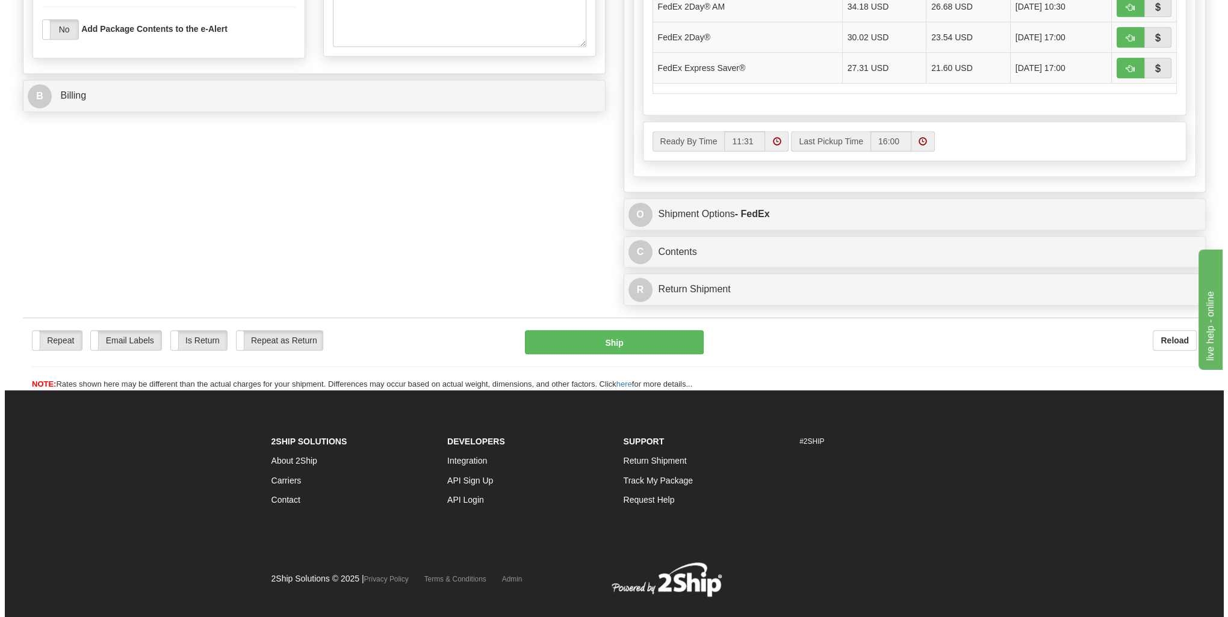
scroll to position [791, 0]
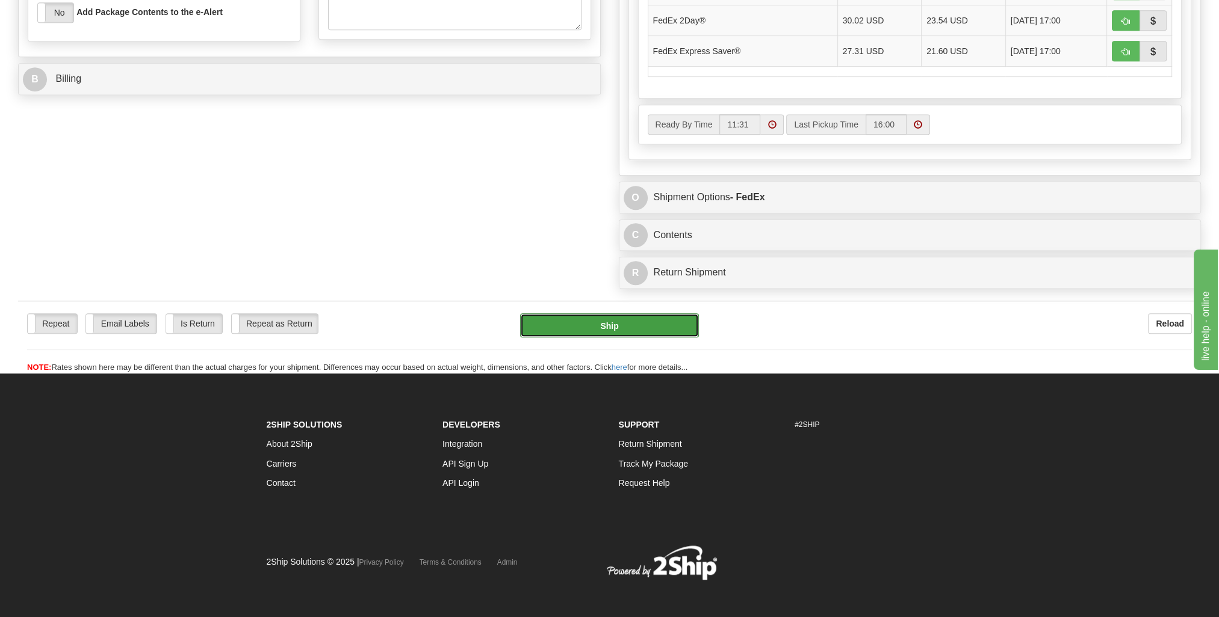
click at [643, 318] on button "Ship" at bounding box center [609, 326] width 179 height 24
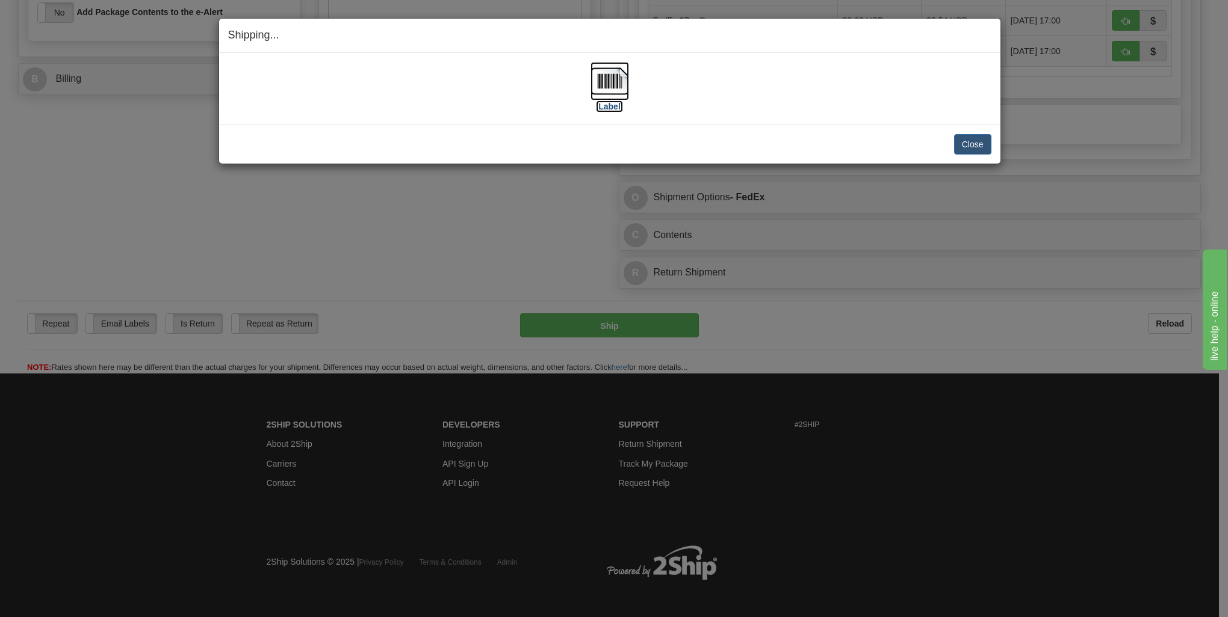
click at [611, 107] on label "[Label]" at bounding box center [610, 107] width 28 height 12
